Goal: Task Accomplishment & Management: Use online tool/utility

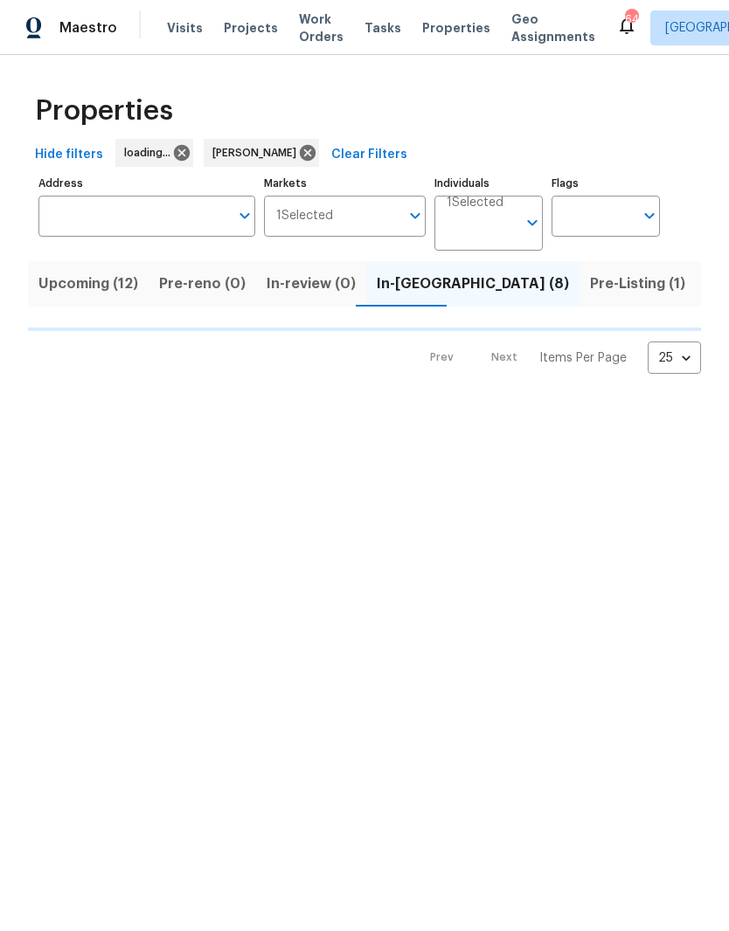
click at [180, 218] on input "Address" at bounding box center [133, 216] width 190 height 41
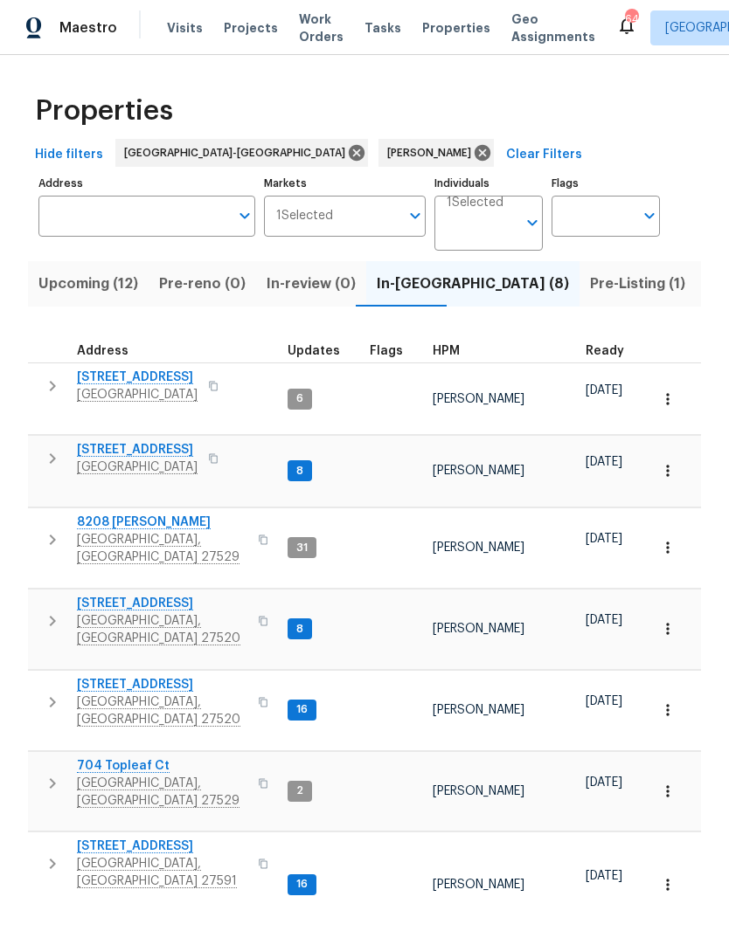
click at [187, 217] on input "Address" at bounding box center [133, 216] width 190 height 41
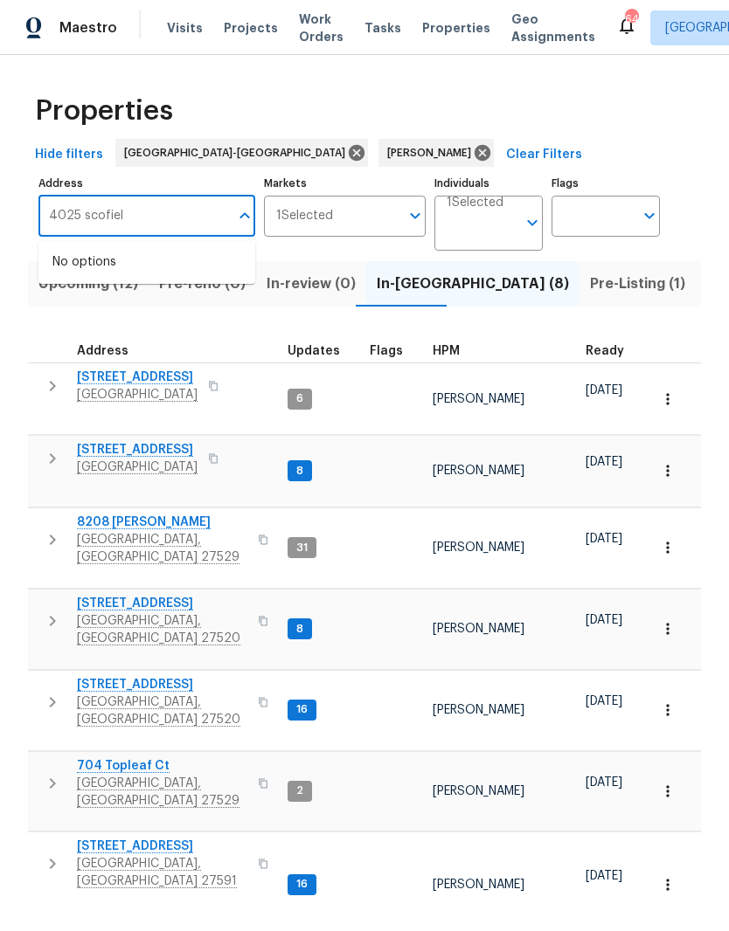
type input "4025 scofield"
click at [107, 291] on li "4025 Scofield Dr Raleigh NC 27610" at bounding box center [146, 272] width 217 height 48
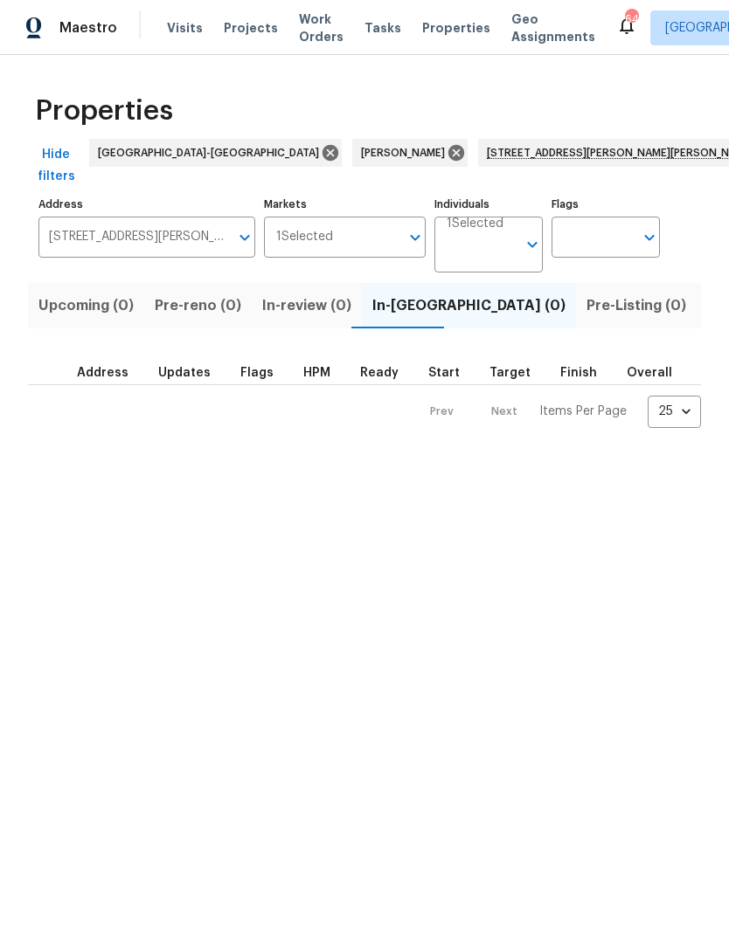
click at [707, 294] on span "Listed (1)" at bounding box center [738, 306] width 63 height 24
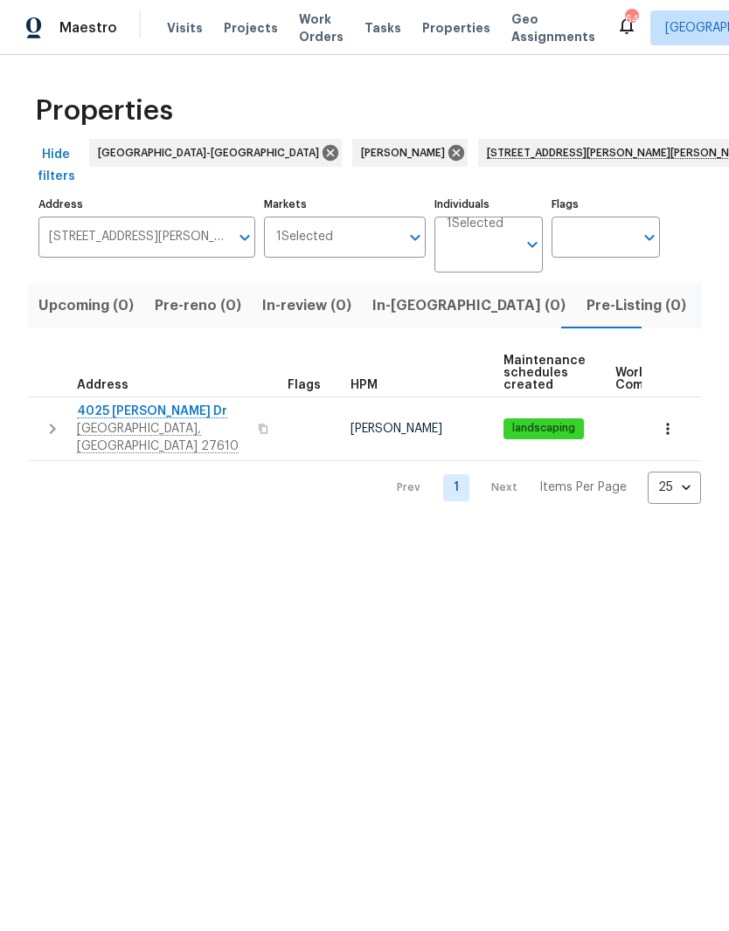
click at [103, 403] on span "4025 Scofield Dr" at bounding box center [162, 411] width 170 height 17
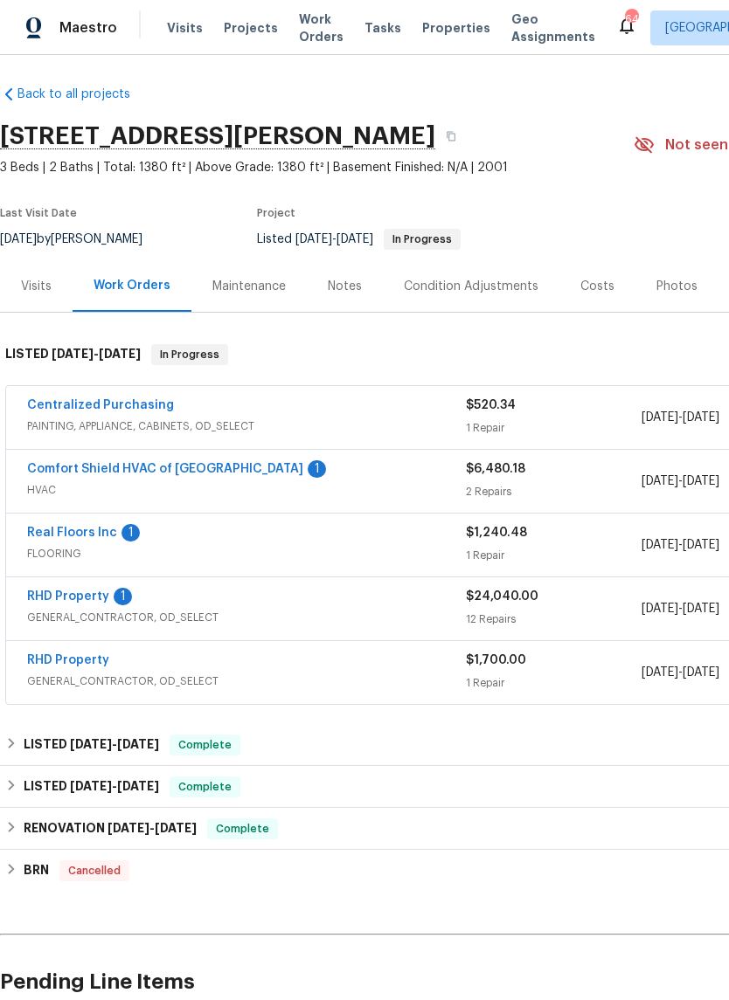
scroll to position [3, 0]
click at [100, 597] on link "RHD Property" at bounding box center [68, 597] width 82 height 12
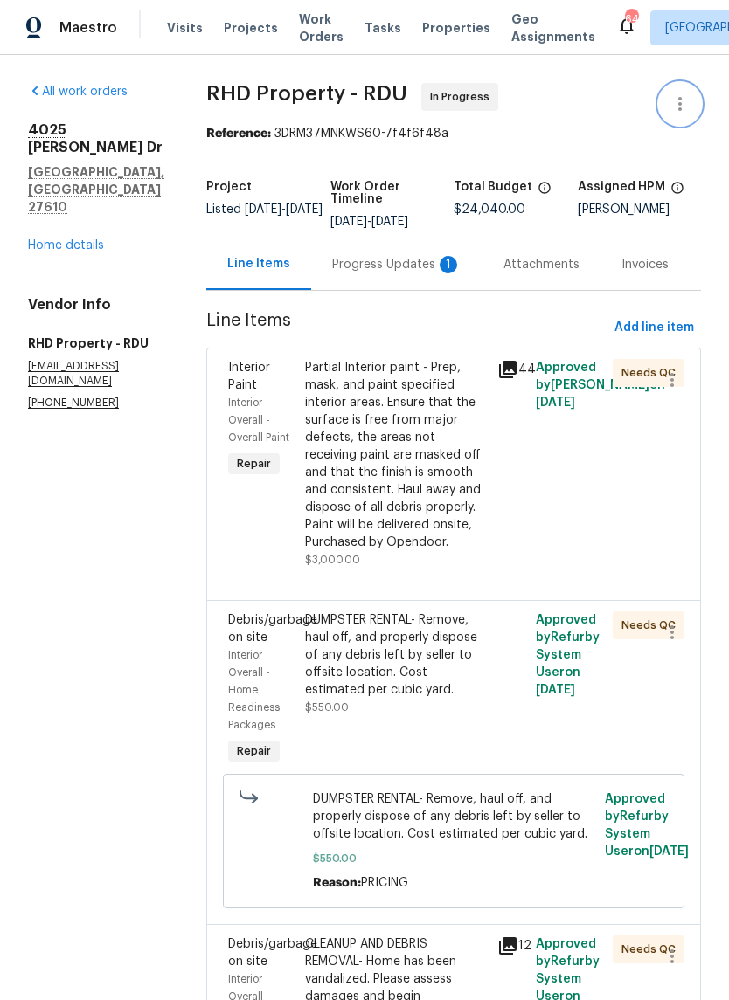
click at [681, 107] on icon "button" at bounding box center [679, 103] width 21 height 21
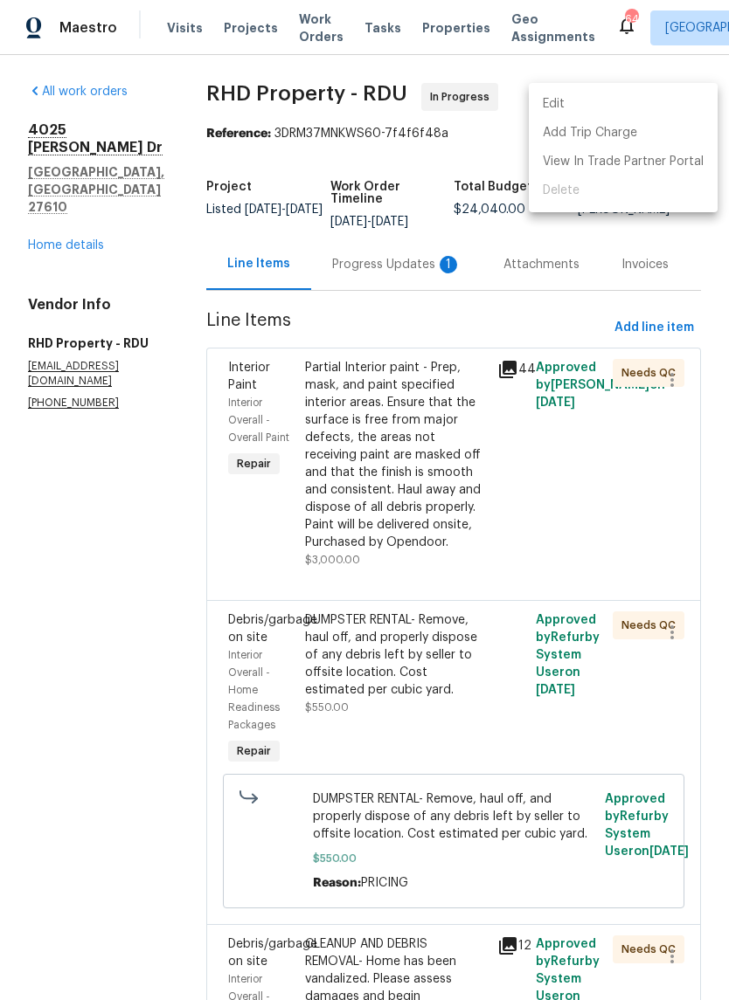
click at [635, 105] on li "Edit" at bounding box center [623, 104] width 189 height 29
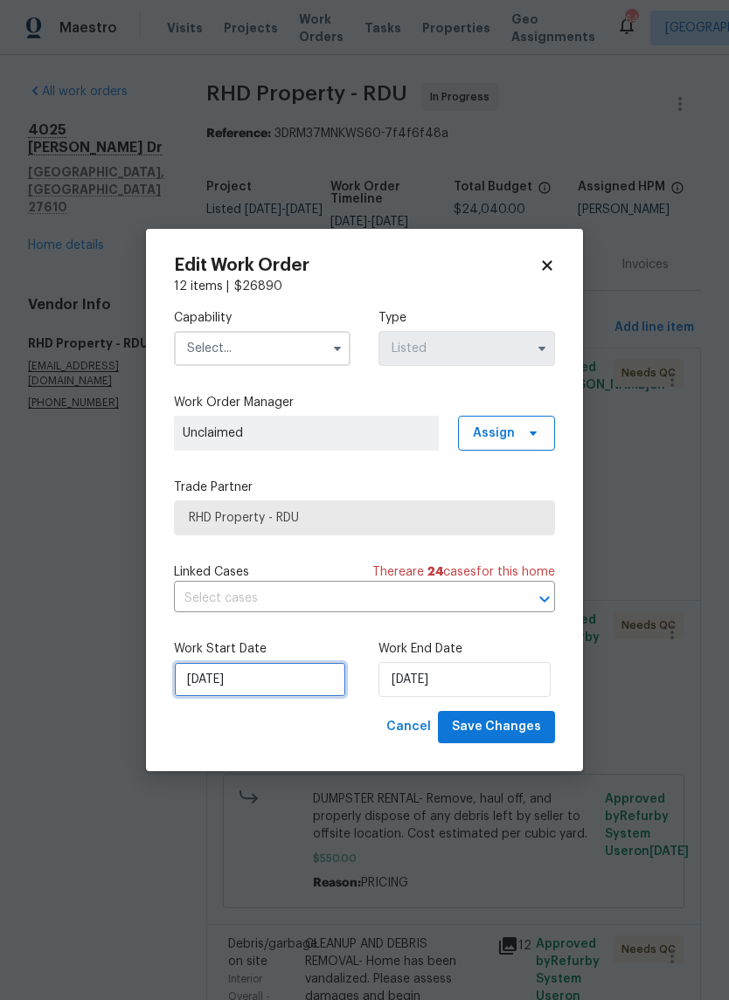
click at [268, 686] on input "7/25/2025" at bounding box center [260, 679] width 172 height 35
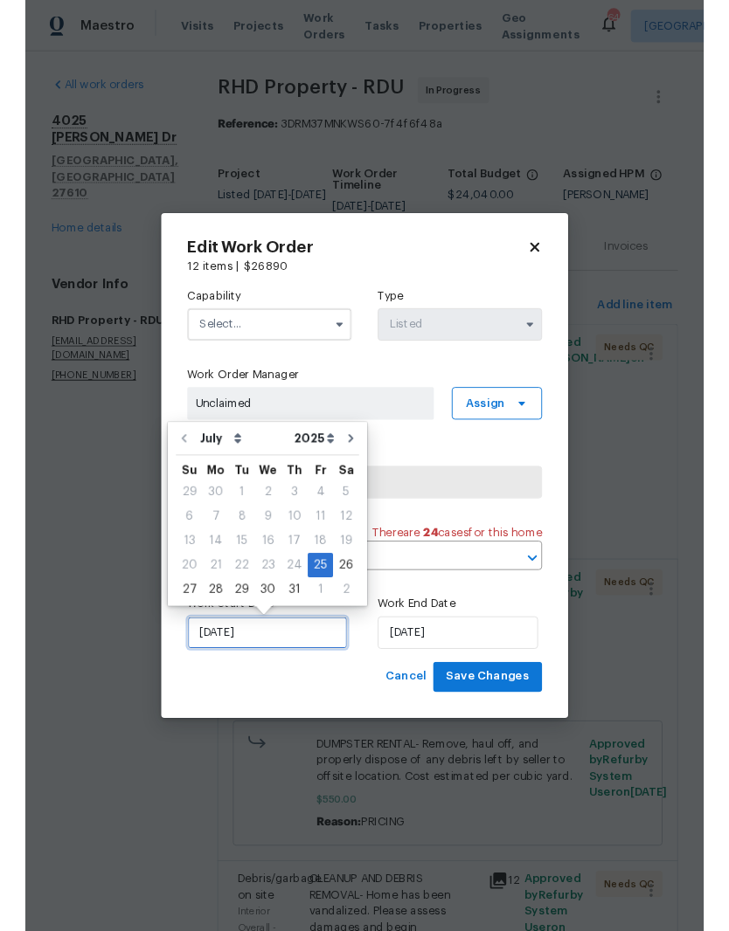
scroll to position [48, 0]
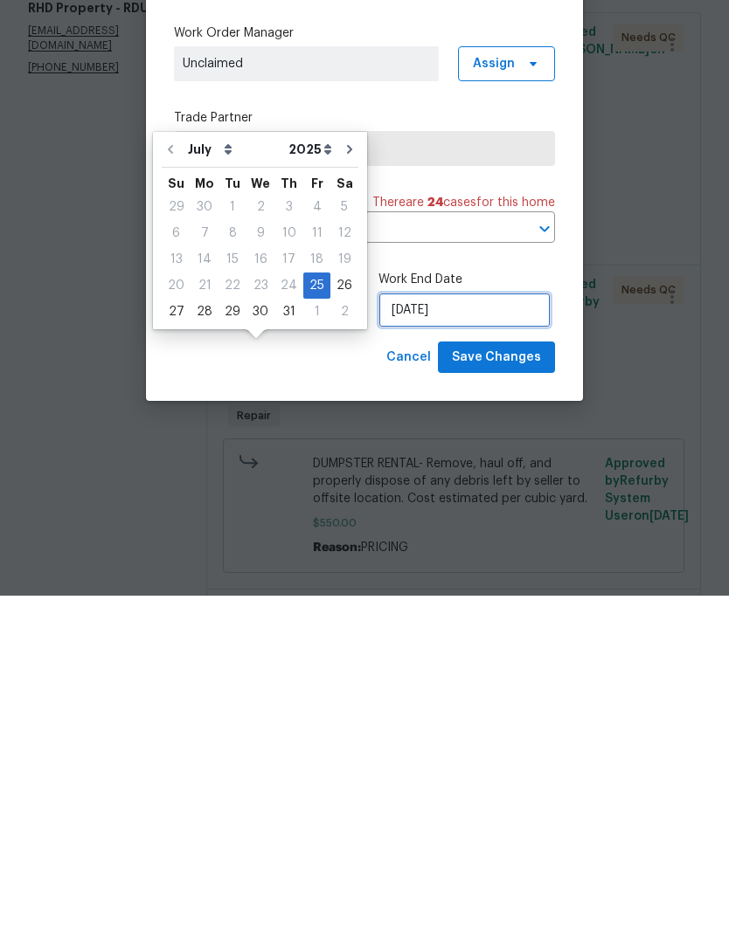
click at [508, 628] on input "7/25/2025" at bounding box center [464, 645] width 172 height 35
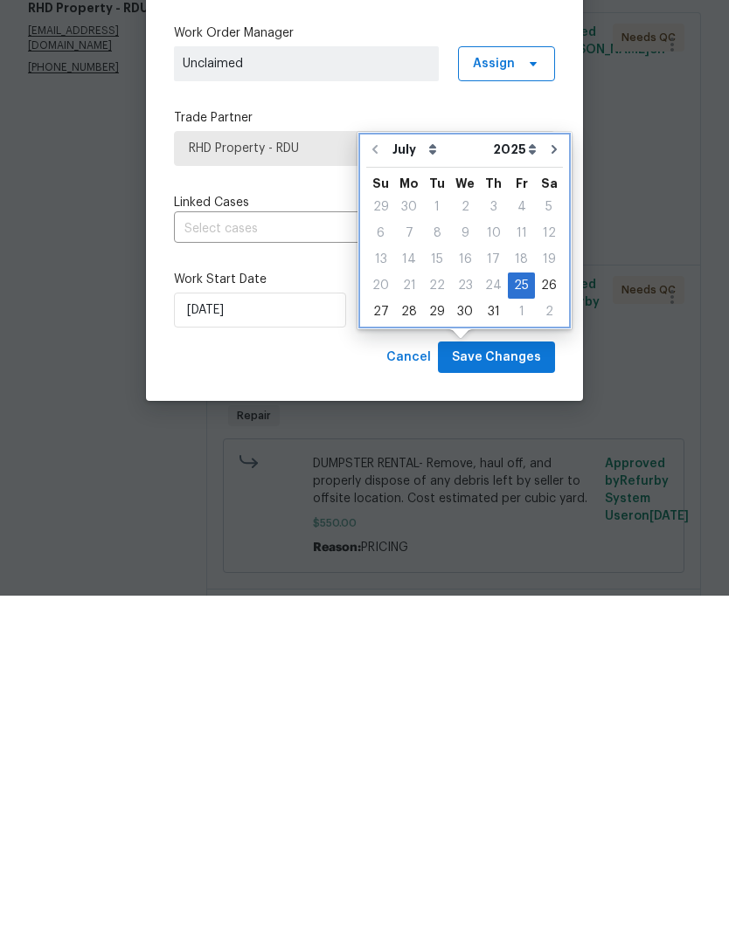
click at [551, 481] on icon "Go to next month" at bounding box center [553, 485] width 5 height 9
type input "8/25/2025"
select select "7"
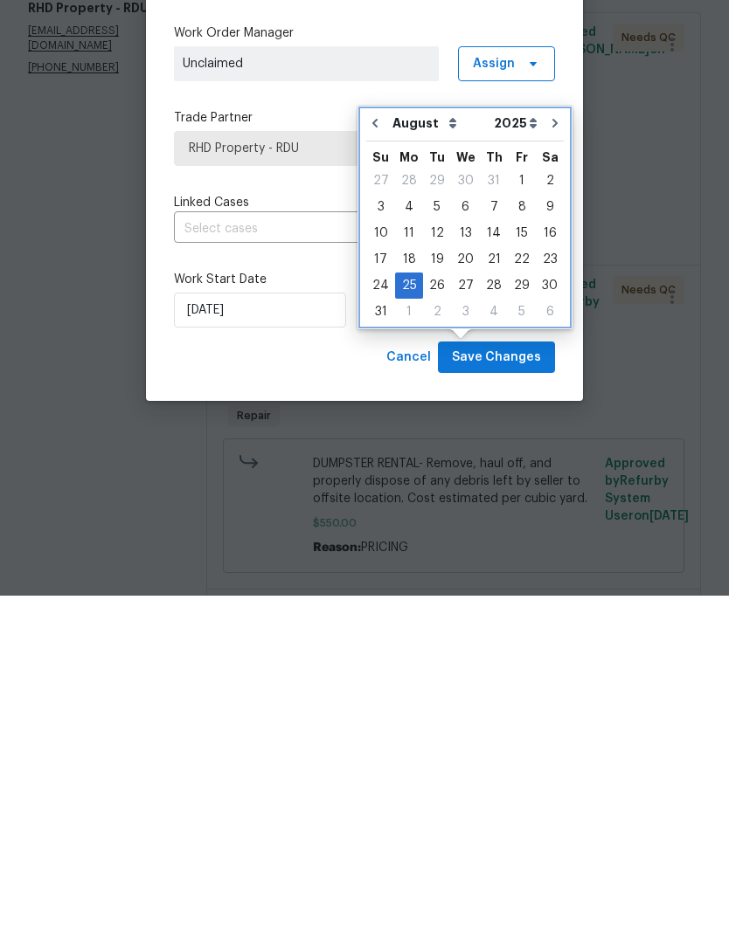
scroll to position [72, 0]
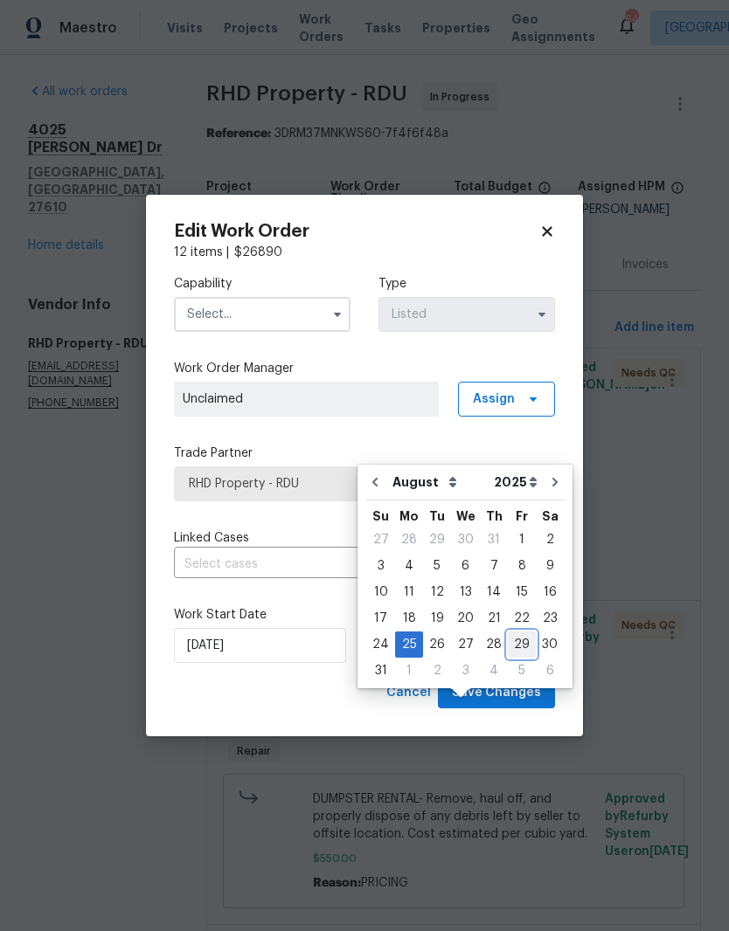
click at [521, 633] on div "29" at bounding box center [522, 645] width 28 height 24
type input "8/29/2025"
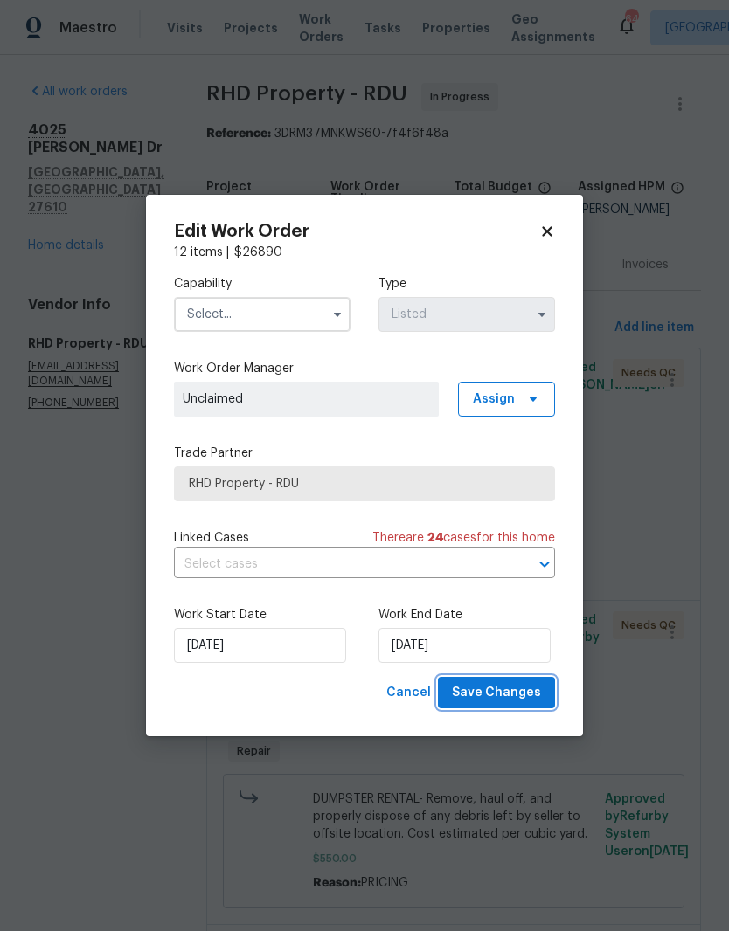
click at [544, 695] on button "Save Changes" at bounding box center [496, 693] width 117 height 32
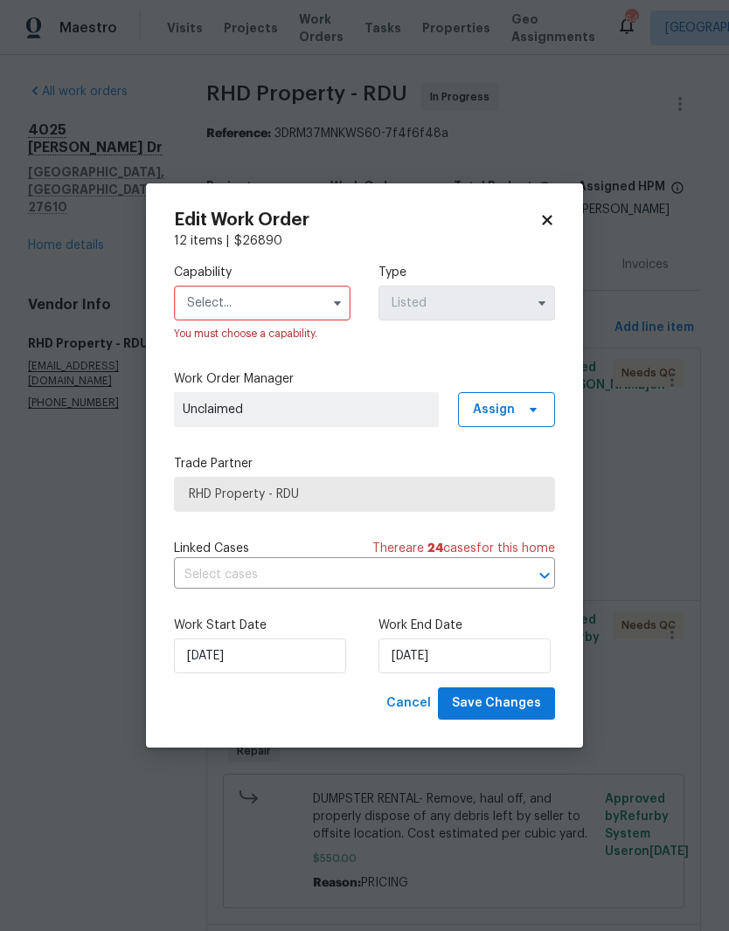
click at [266, 292] on input "text" at bounding box center [262, 303] width 176 height 35
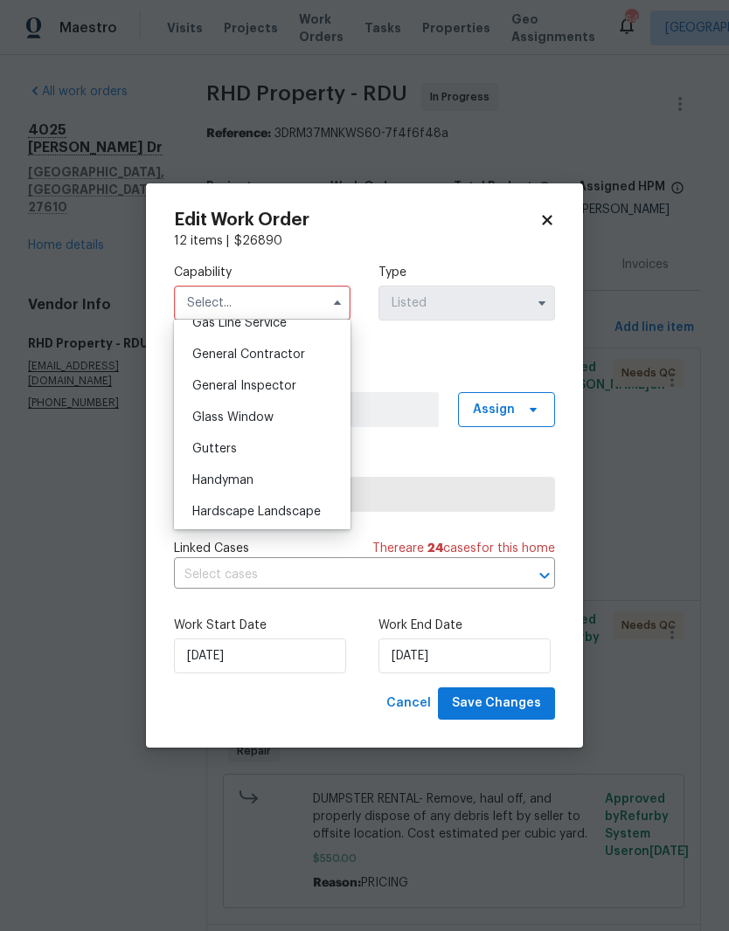
scroll to position [817, 0]
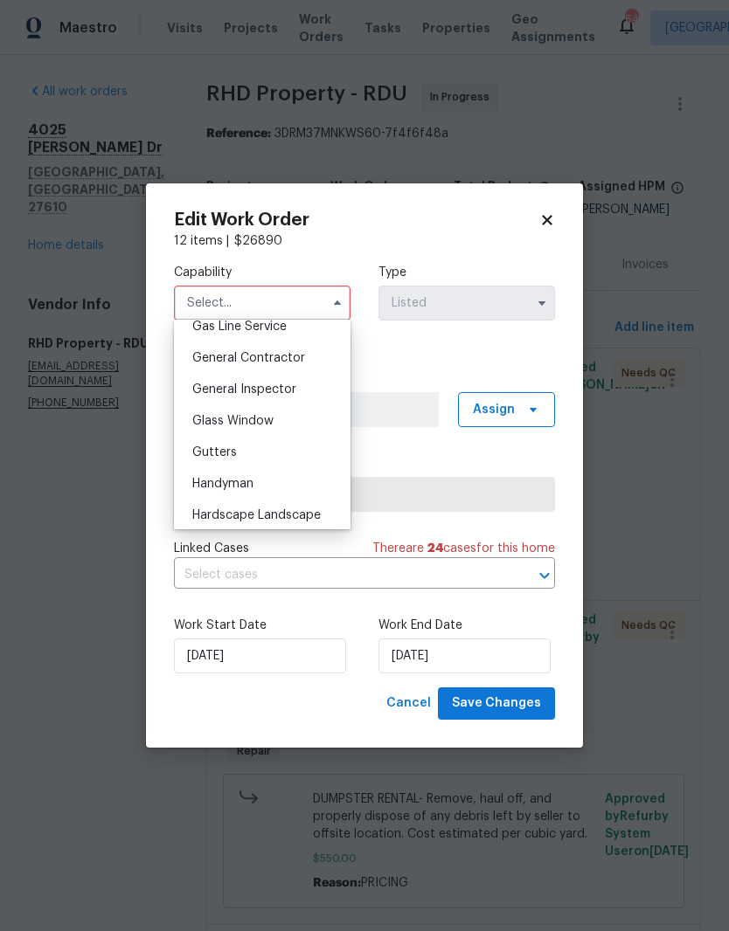
click at [324, 358] on div "General Contractor" at bounding box center [262, 357] width 168 height 31
type input "General Contractor"
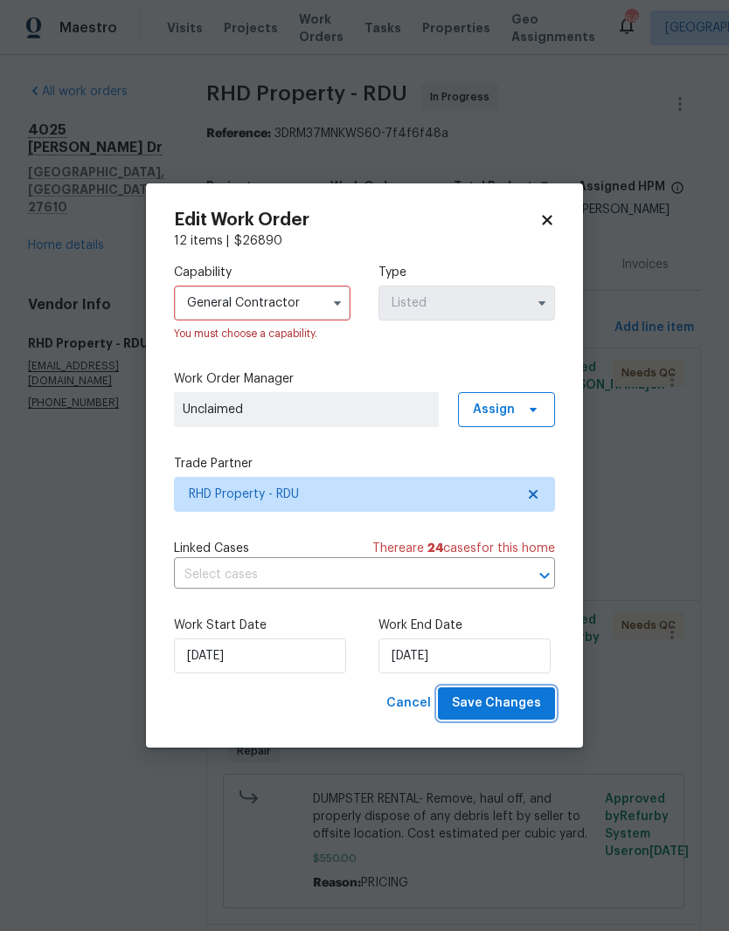
click at [540, 710] on span "Save Changes" at bounding box center [496, 704] width 89 height 22
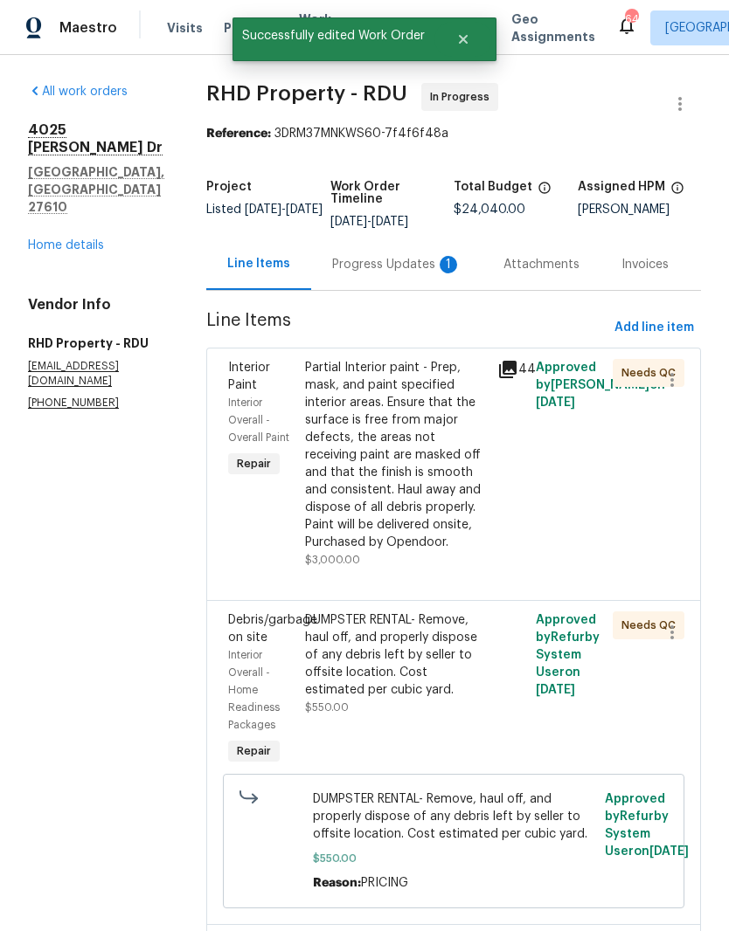
click at [401, 256] on div "Progress Updates 1" at bounding box center [396, 264] width 129 height 17
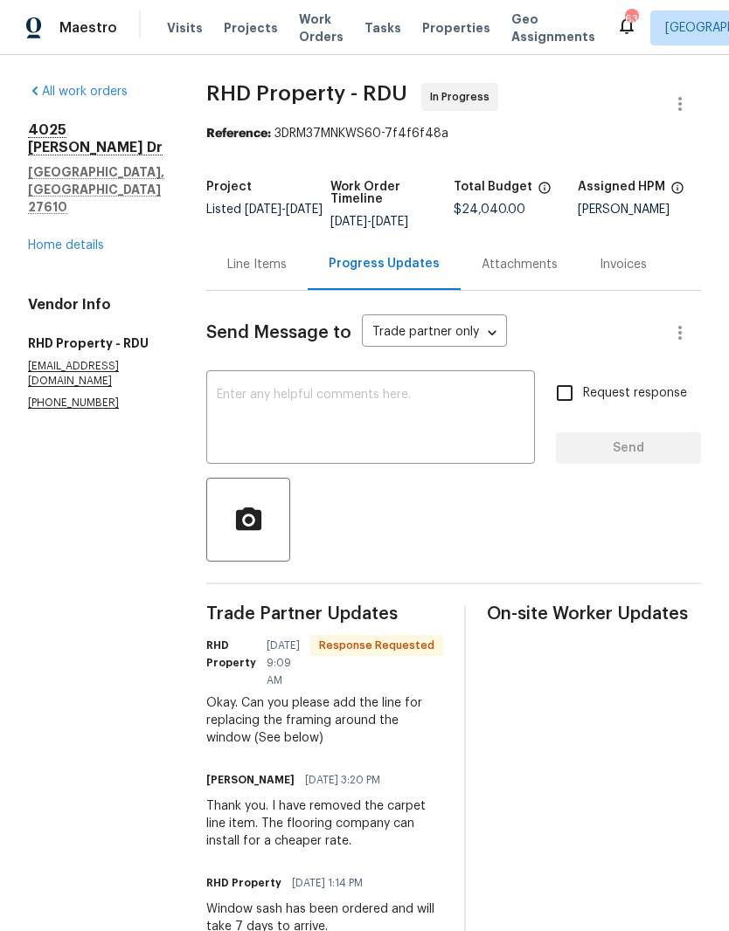
click at [294, 289] on div "Line Items" at bounding box center [256, 265] width 101 height 52
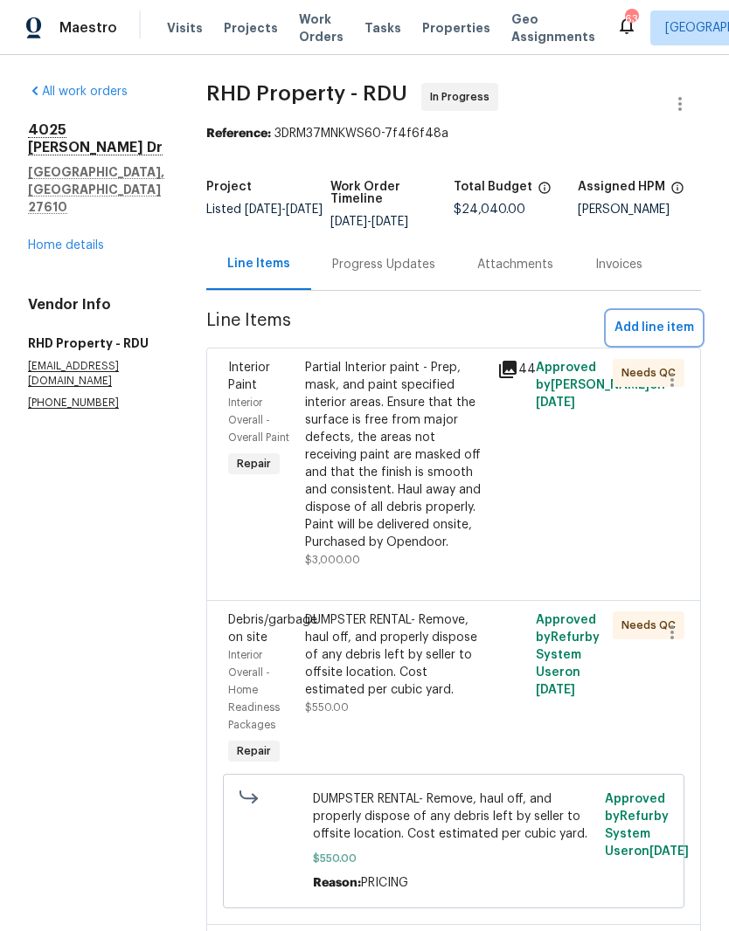
click at [674, 334] on span "Add line item" at bounding box center [654, 328] width 80 height 22
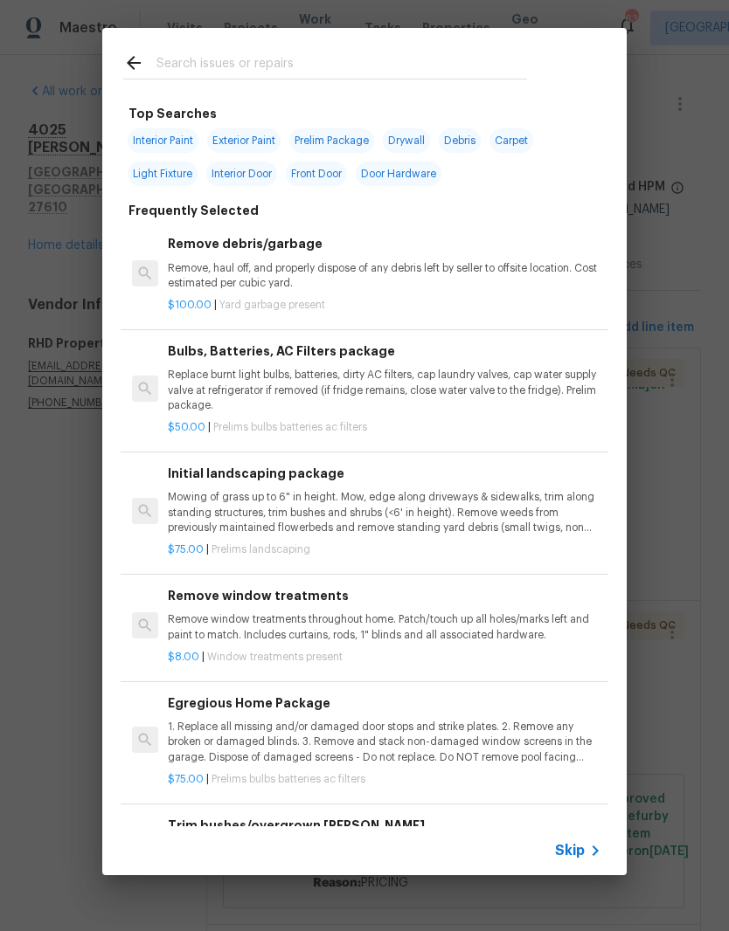
click at [352, 59] on input "text" at bounding box center [341, 65] width 370 height 26
type input "Framing"
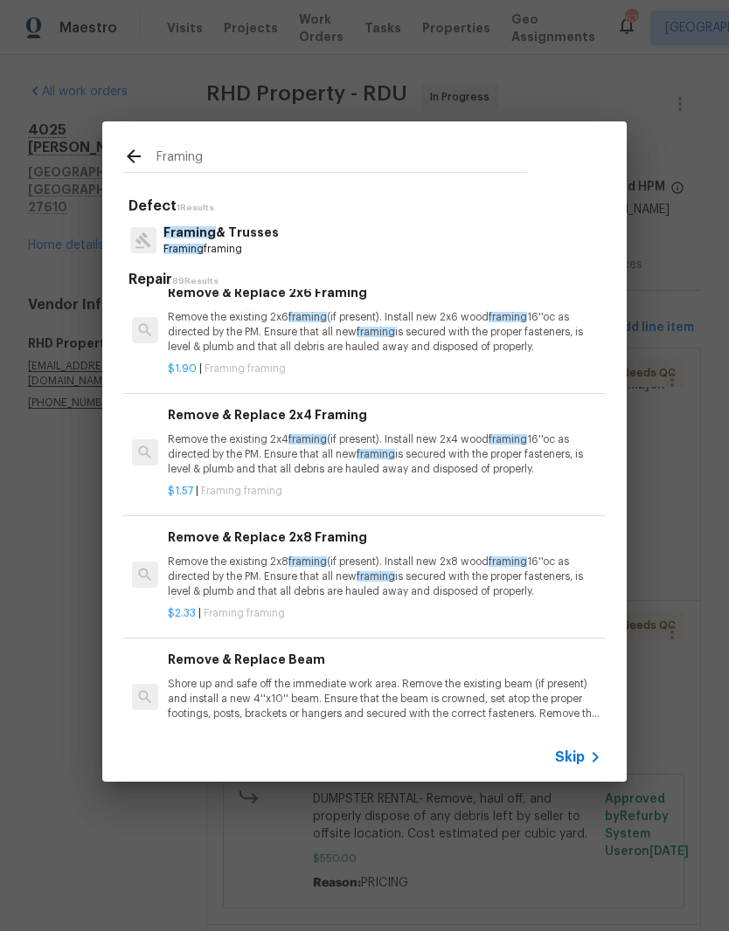
scroll to position [18, 0]
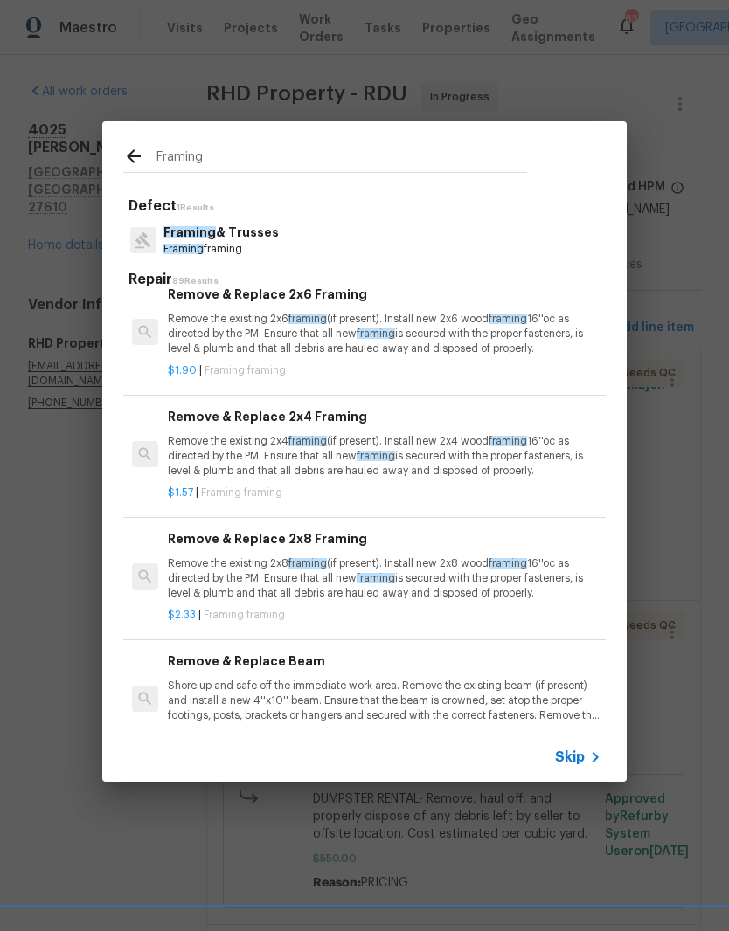
click at [408, 468] on p "Remove the existing 2x4 framing (if present). Install new 2x4 wood framing 16''…" at bounding box center [384, 456] width 433 height 45
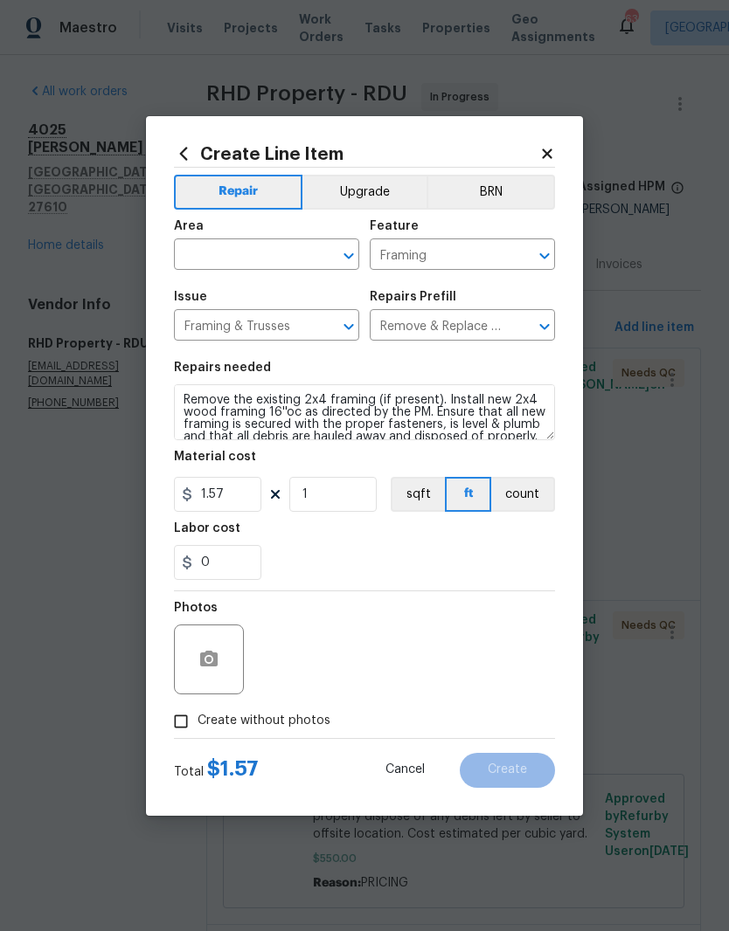
click at [273, 259] on input "text" at bounding box center [242, 256] width 136 height 27
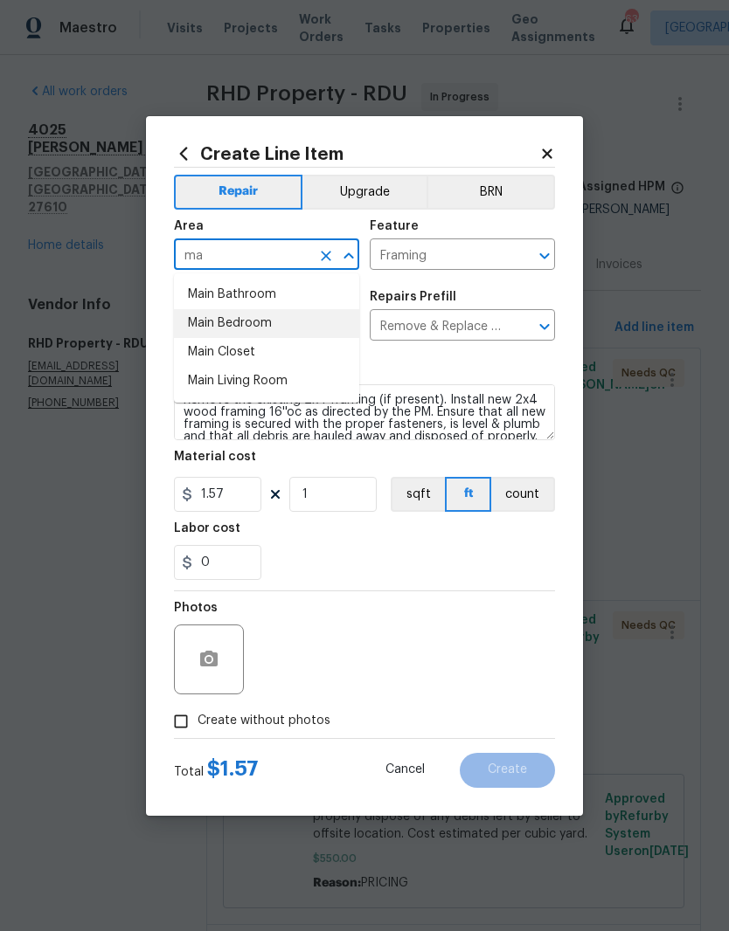
click at [284, 328] on li "Main Bedroom" at bounding box center [266, 323] width 185 height 29
type input "Main Bedroom"
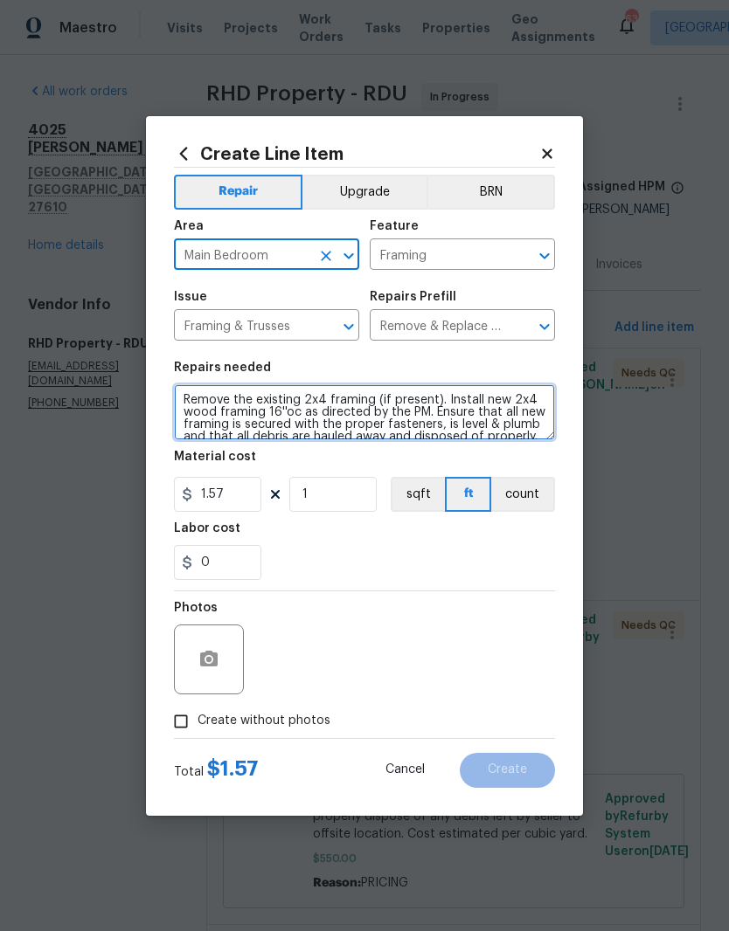
click at [194, 401] on textarea "Remove the existing 2x4 framing (if present). Install new 2x4 wood framing 16''…" at bounding box center [364, 412] width 381 height 56
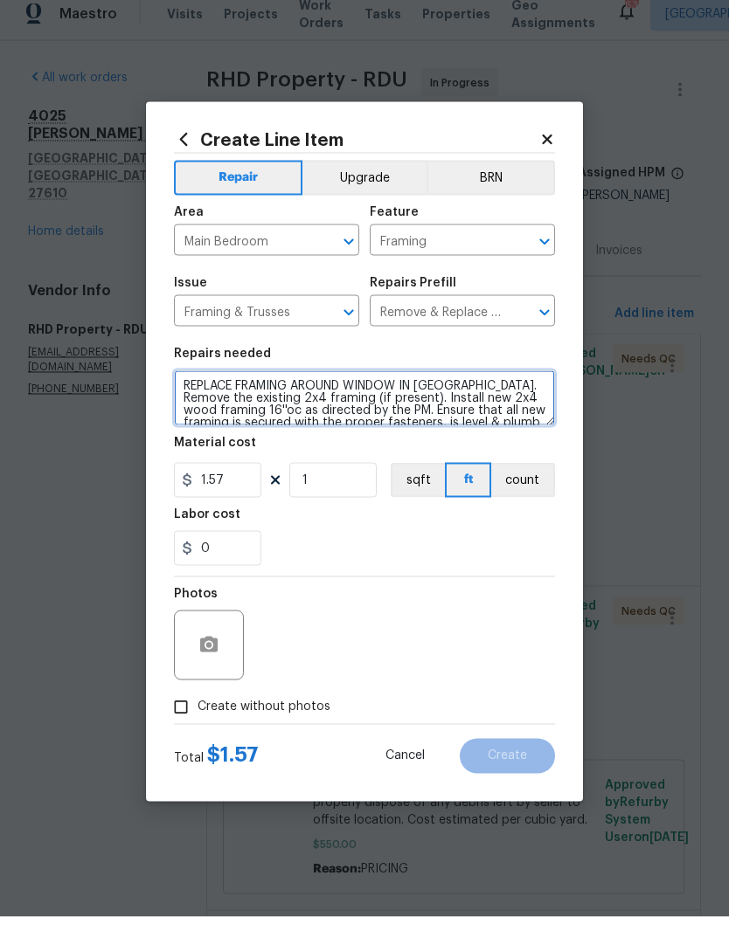
type textarea "REPLACE FRAMING AROUND WINDOW IN MADYER BEDROOM. Remove the existing 2x4 framin…"
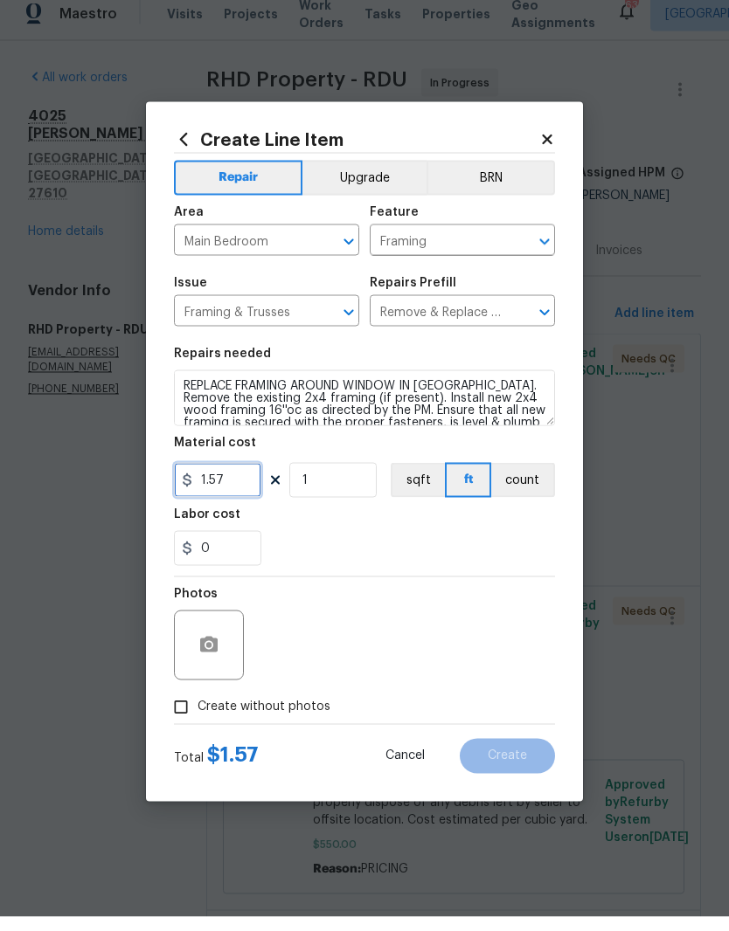
click at [239, 488] on input "1.57" at bounding box center [217, 494] width 87 height 35
type input "440"
click at [387, 545] on div "0" at bounding box center [364, 562] width 381 height 35
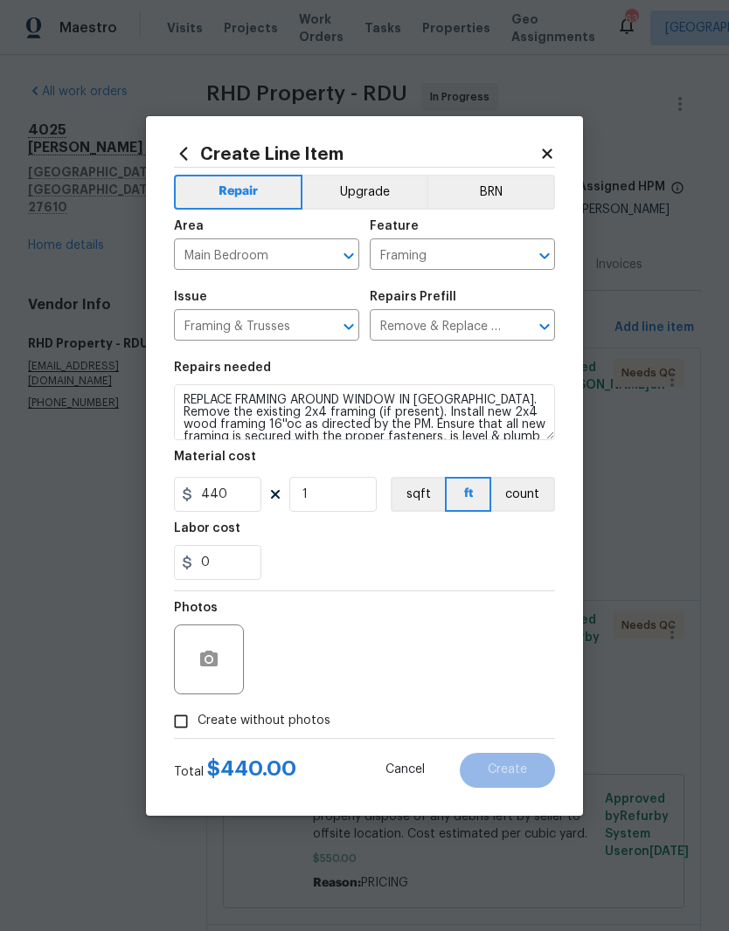
click at [300, 724] on span "Create without photos" at bounding box center [263, 721] width 133 height 18
click at [197, 724] on input "Create without photos" at bounding box center [180, 721] width 33 height 33
checkbox input "true"
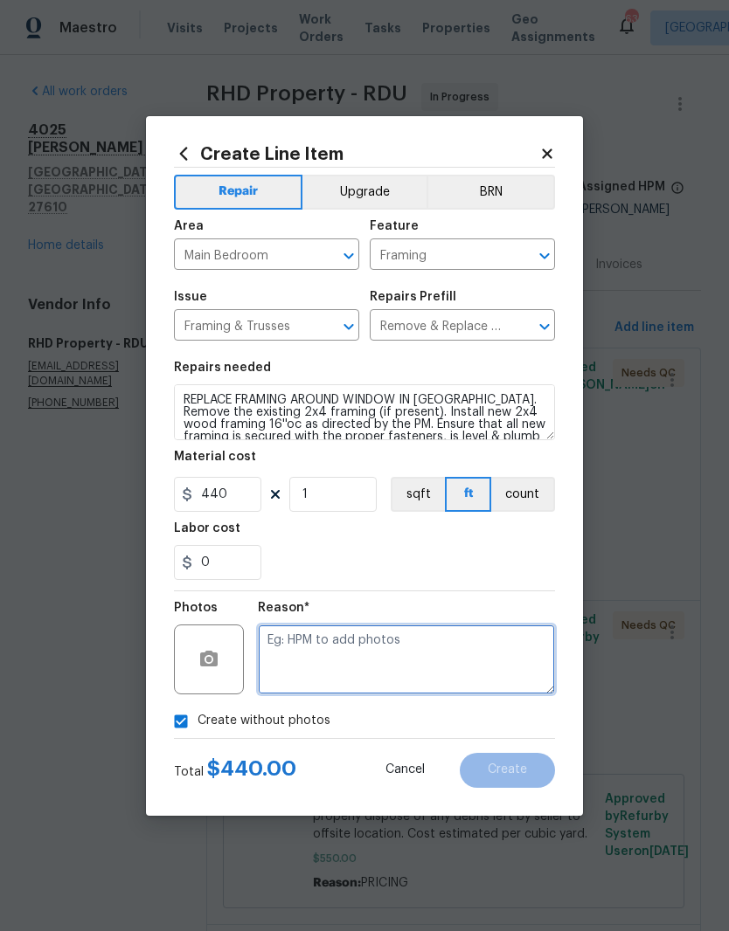
click at [384, 646] on textarea at bounding box center [406, 660] width 297 height 70
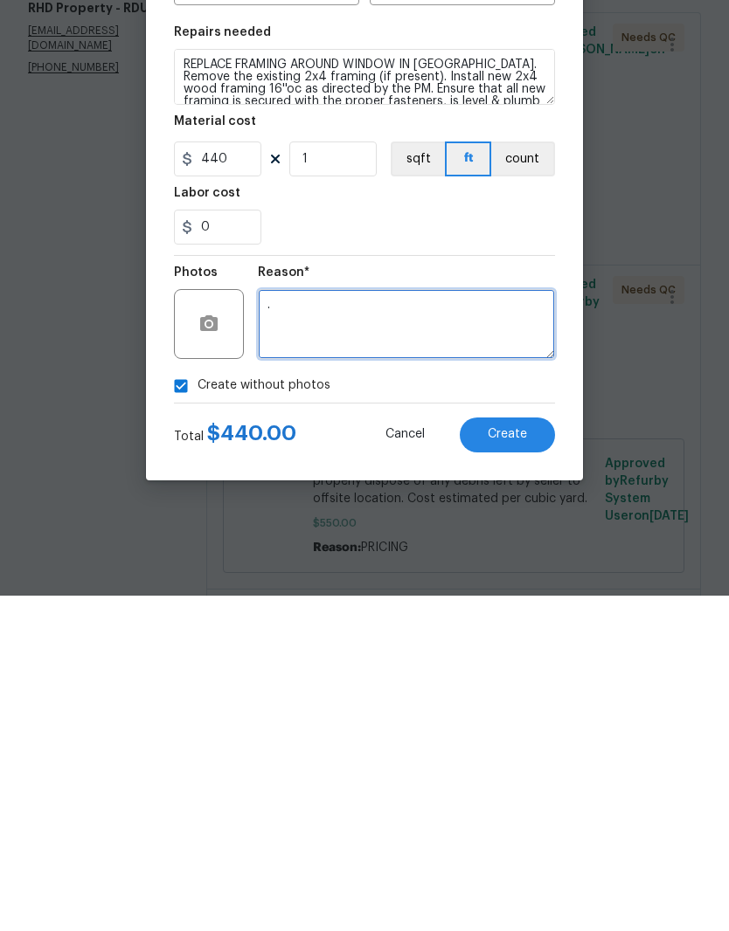
type textarea "."
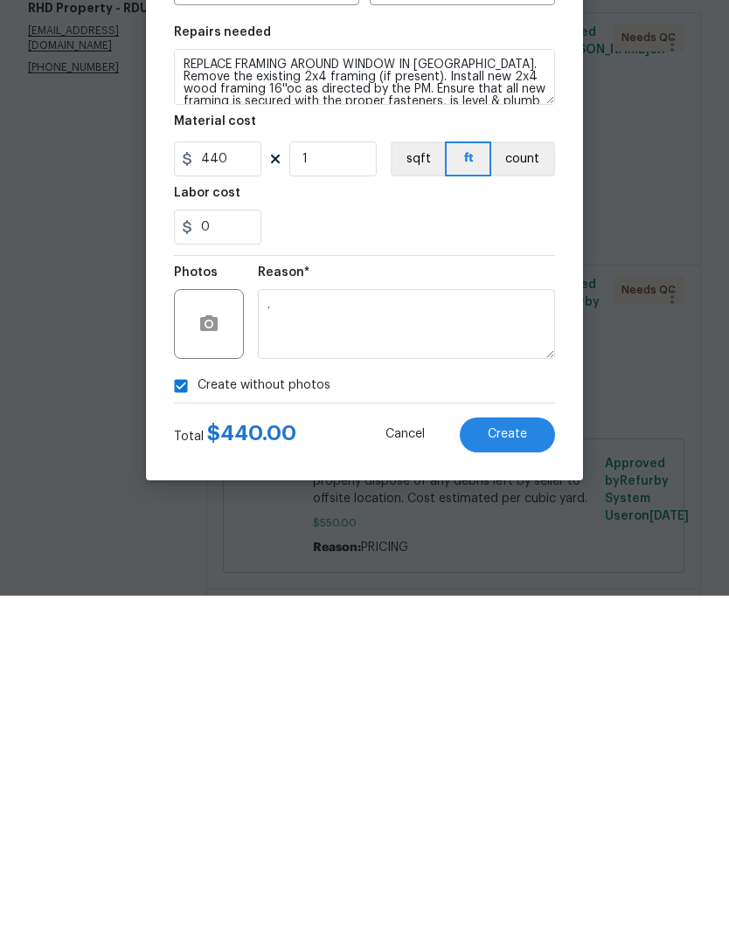
click at [534, 753] on button "Create" at bounding box center [507, 770] width 95 height 35
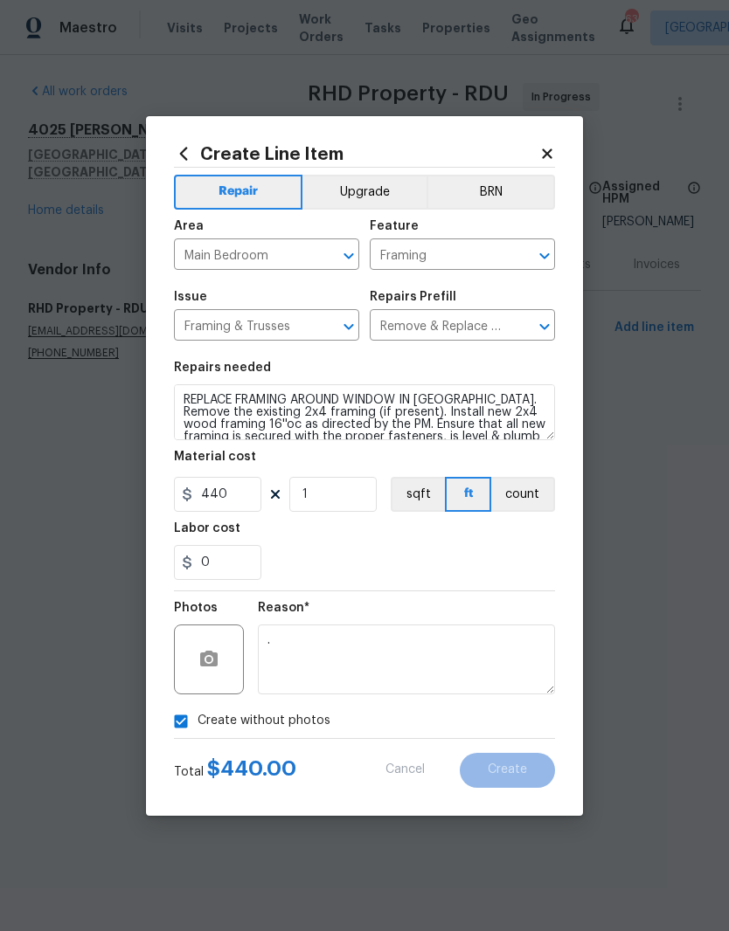
scroll to position [0, 0]
type input "0"
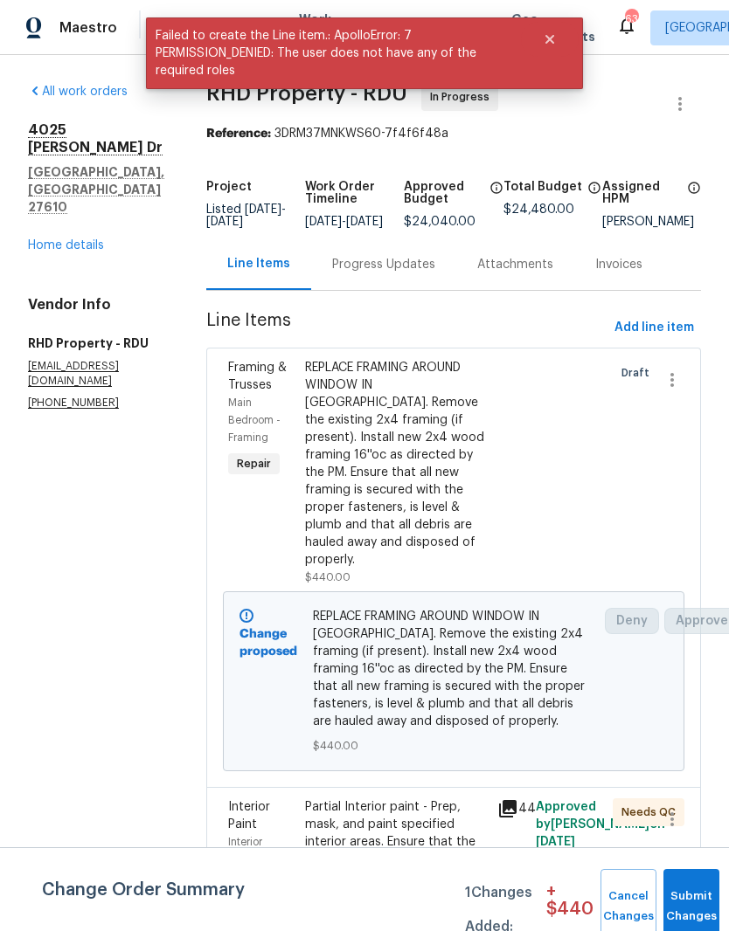
click at [698, 889] on button "Submit Changes" at bounding box center [691, 906] width 56 height 75
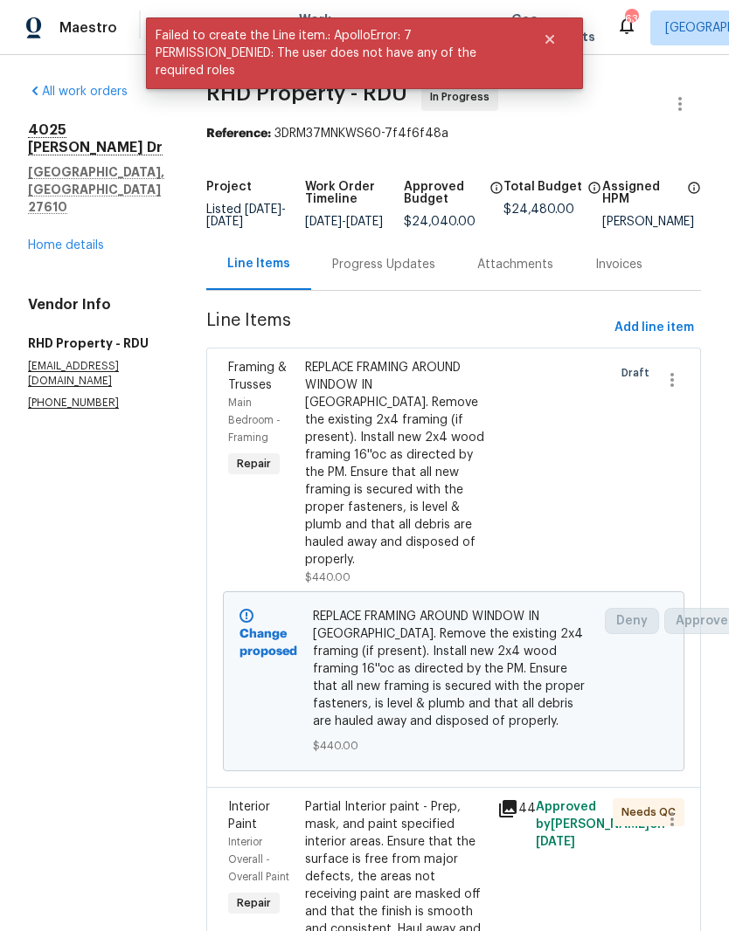
click at [427, 270] on div "Progress Updates" at bounding box center [383, 264] width 103 height 17
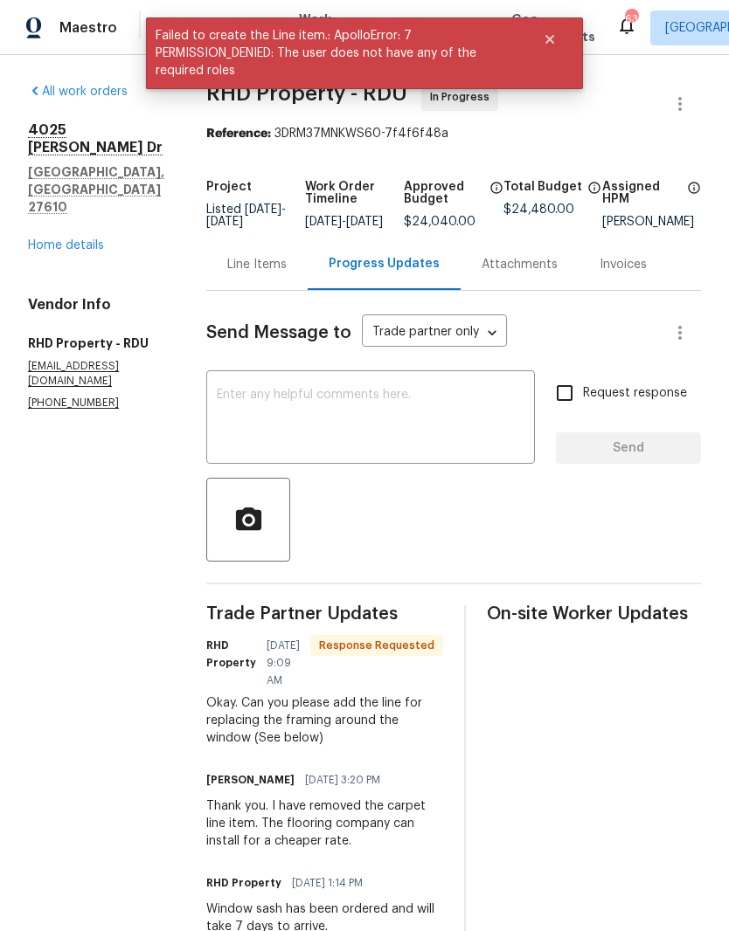
click at [433, 423] on textarea at bounding box center [371, 419] width 308 height 61
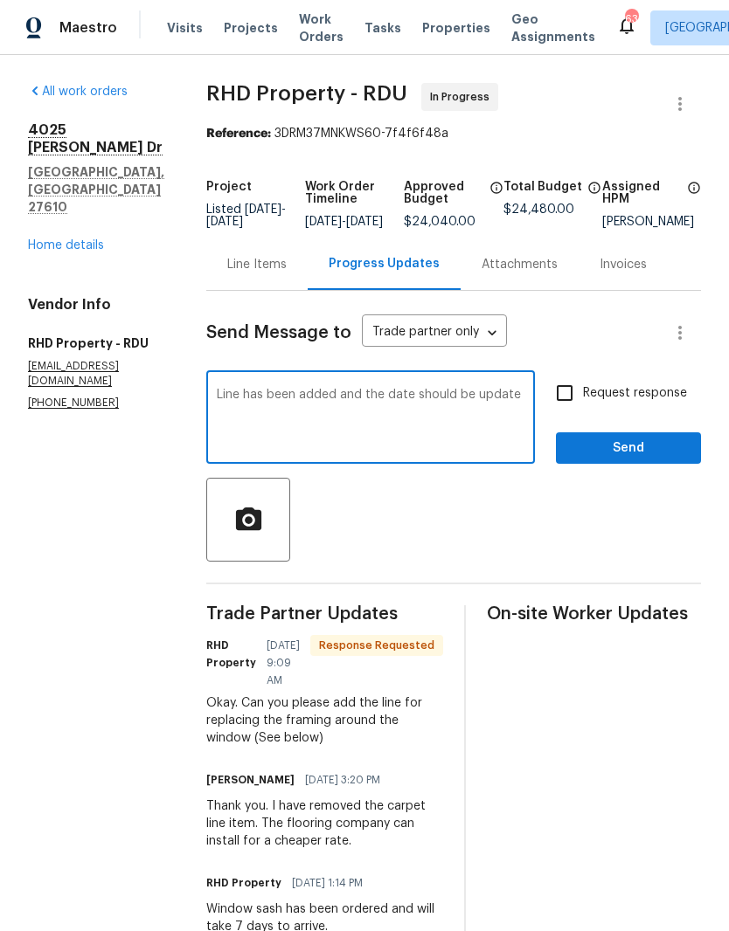
click at [411, 405] on textarea "Line has been added and the date should be update" at bounding box center [371, 419] width 308 height 61
click at [345, 430] on textarea "Line has been added and the due date should be update" at bounding box center [371, 419] width 308 height 61
click at [432, 406] on textarea "Line has been added and the due date should be update" at bounding box center [371, 419] width 308 height 61
click at [350, 431] on textarea "Line has been added and the date should be update" at bounding box center [371, 419] width 308 height 61
type textarea "Line has been added and the date should be update now."
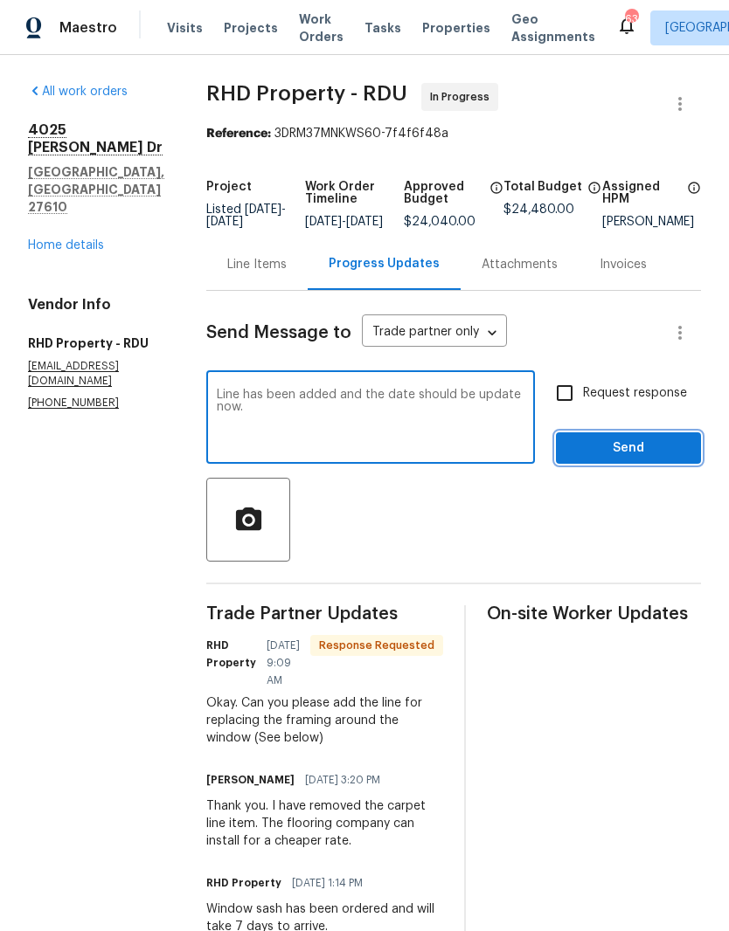
click at [663, 460] on span "Send" at bounding box center [628, 449] width 117 height 22
